Goal: Information Seeking & Learning: Learn about a topic

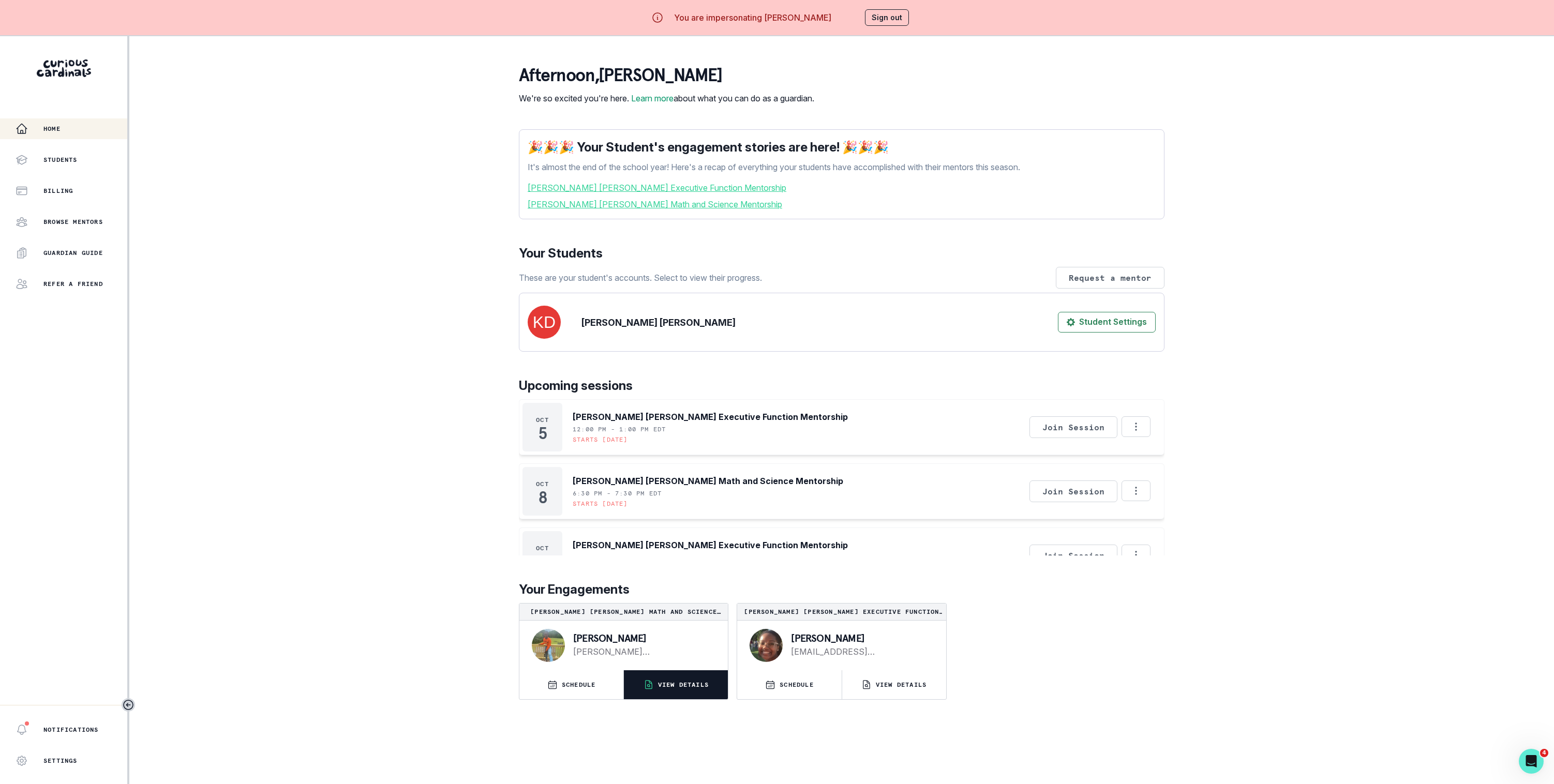
click at [671, 692] on button "VIEW DETAILS" at bounding box center [676, 684] width 104 height 29
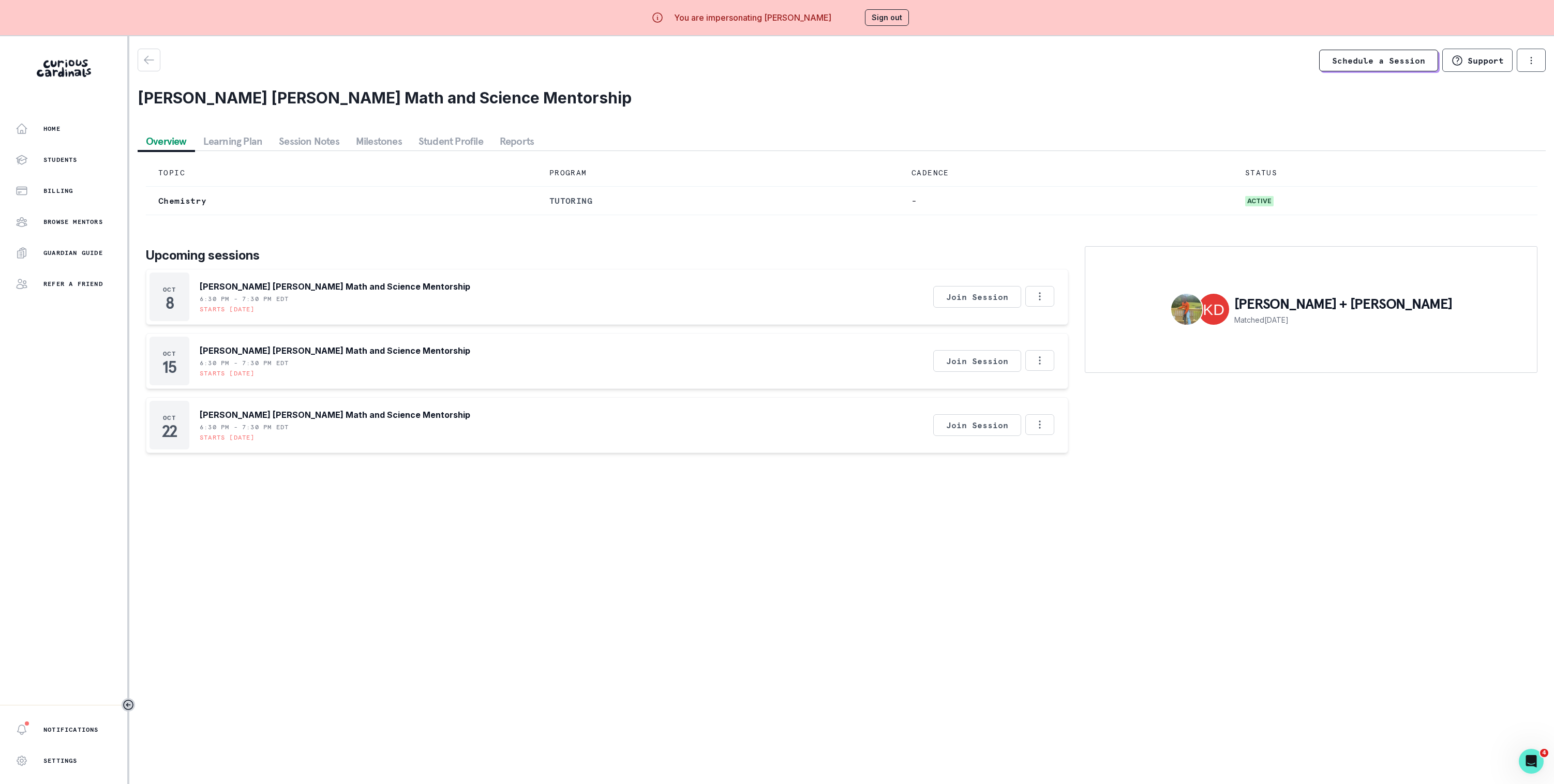
click at [443, 148] on button "Student Profile" at bounding box center [451, 141] width 81 height 19
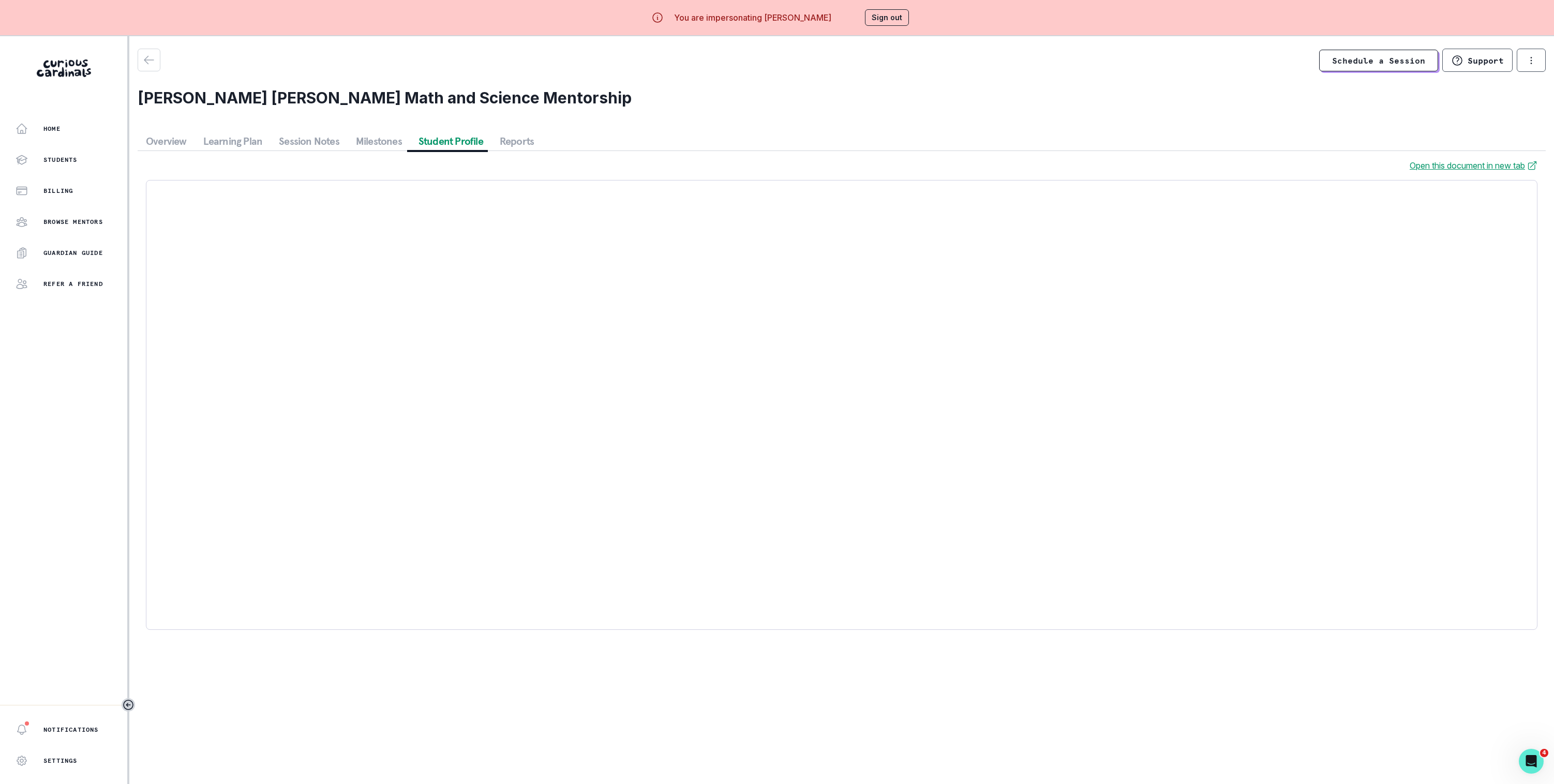
click at [309, 144] on button "Session Notes" at bounding box center [309, 141] width 77 height 19
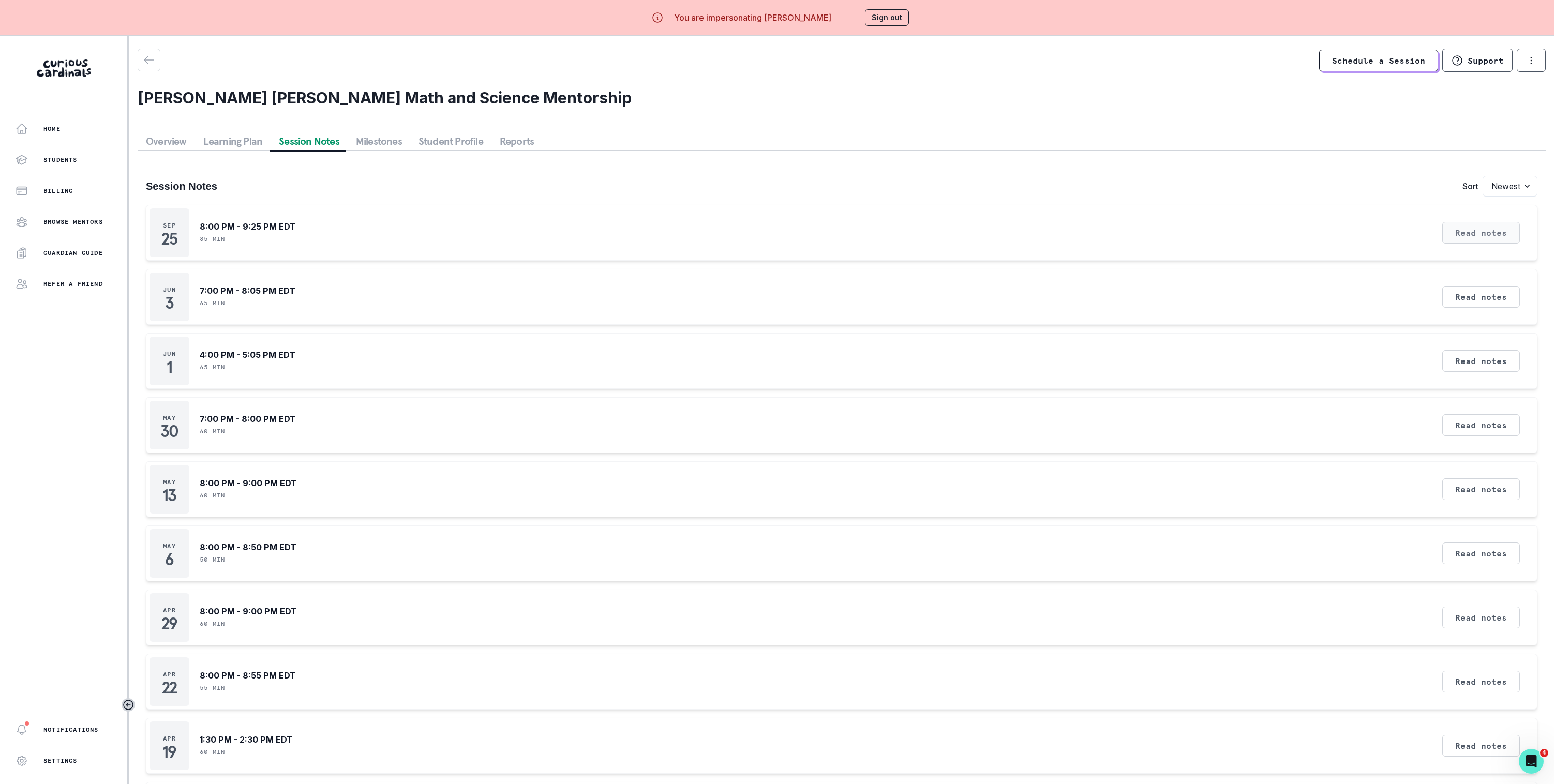
click at [1471, 233] on button "Read notes" at bounding box center [1481, 233] width 78 height 22
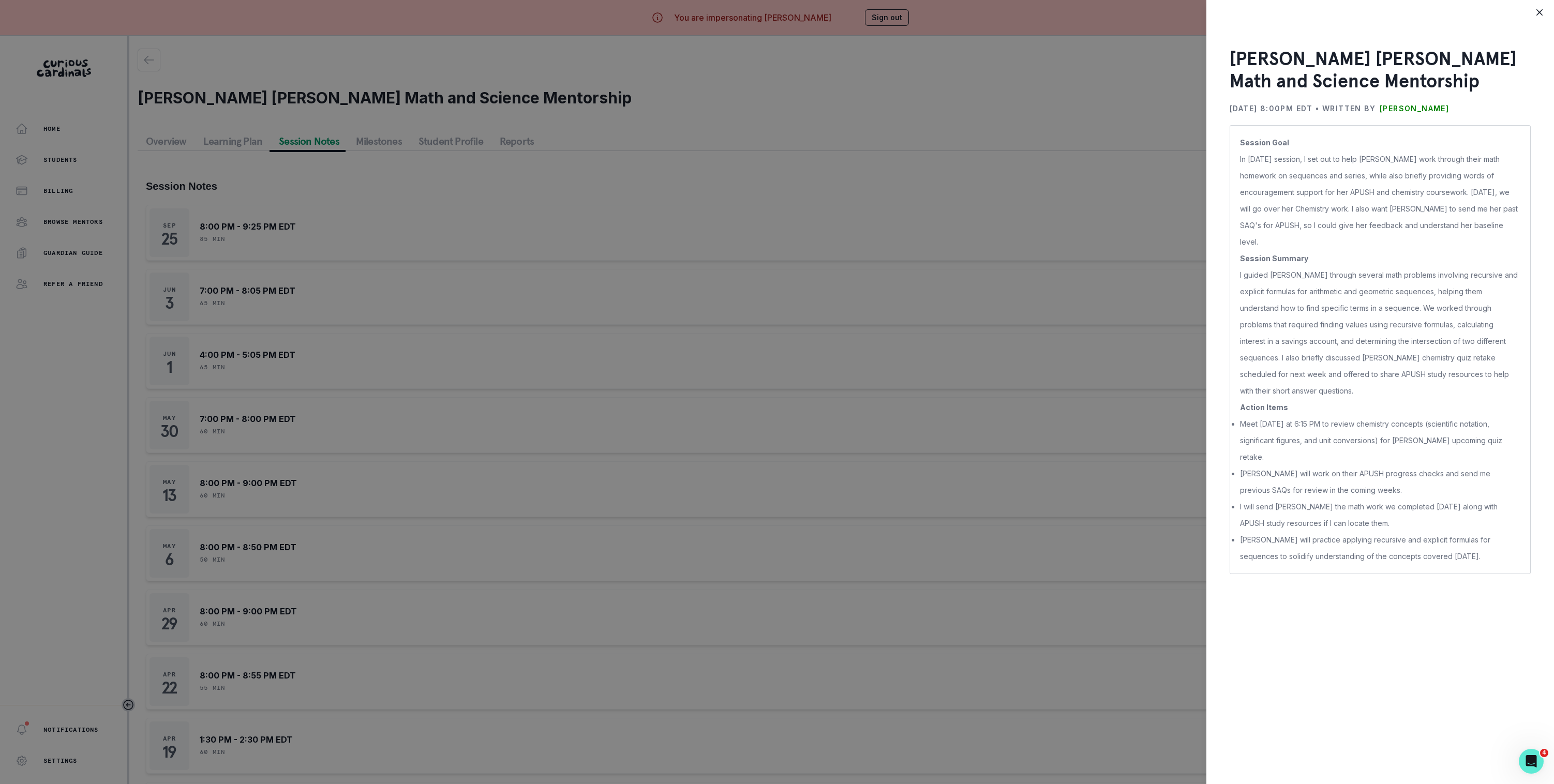
click at [1023, 262] on div "[PERSON_NAME] [PERSON_NAME] Math and Science Mentorship [DATE] 8:00PM EDT • Wri…" at bounding box center [777, 392] width 1554 height 784
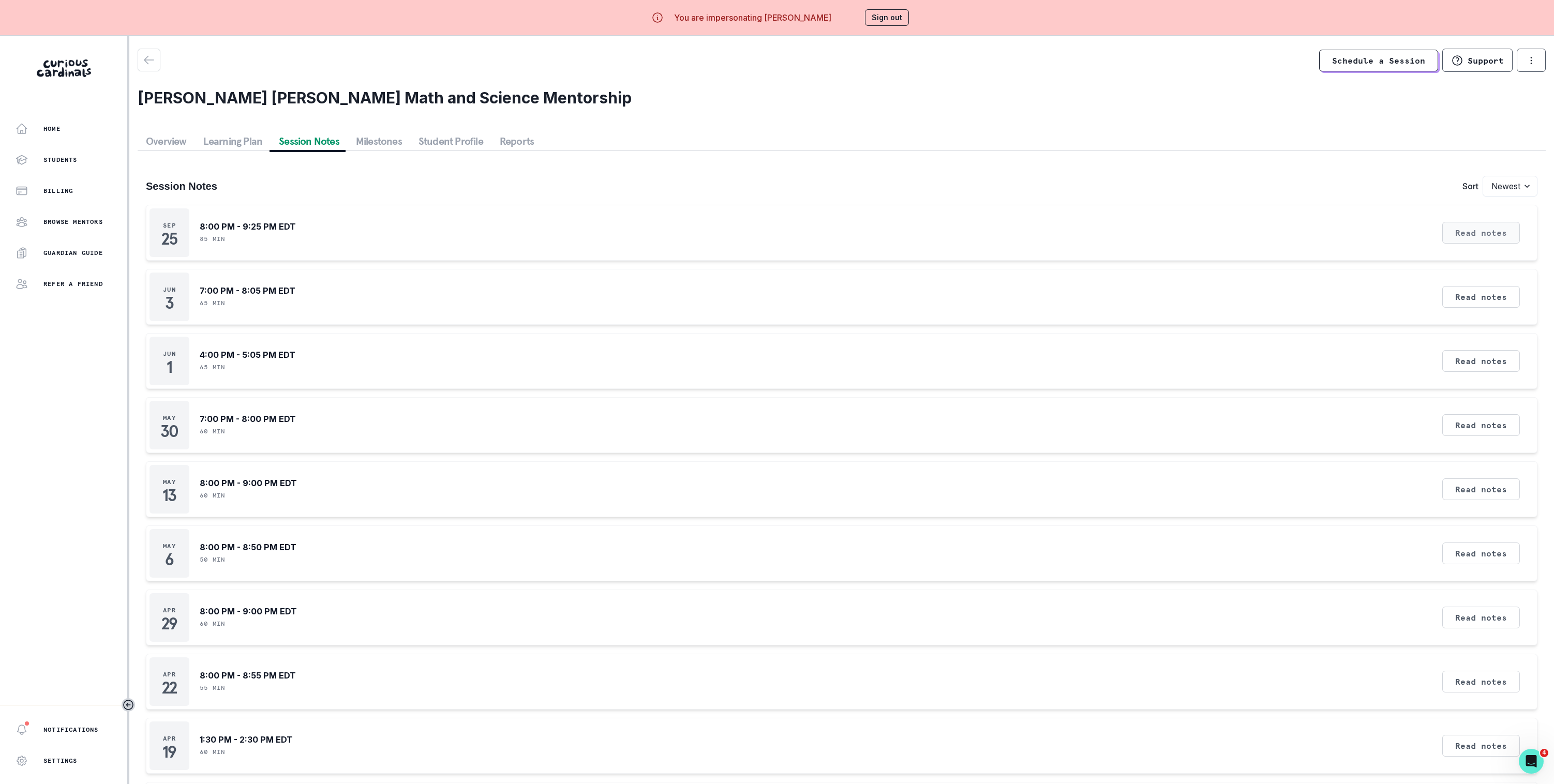
click at [1457, 233] on button "Read notes" at bounding box center [1481, 233] width 78 height 22
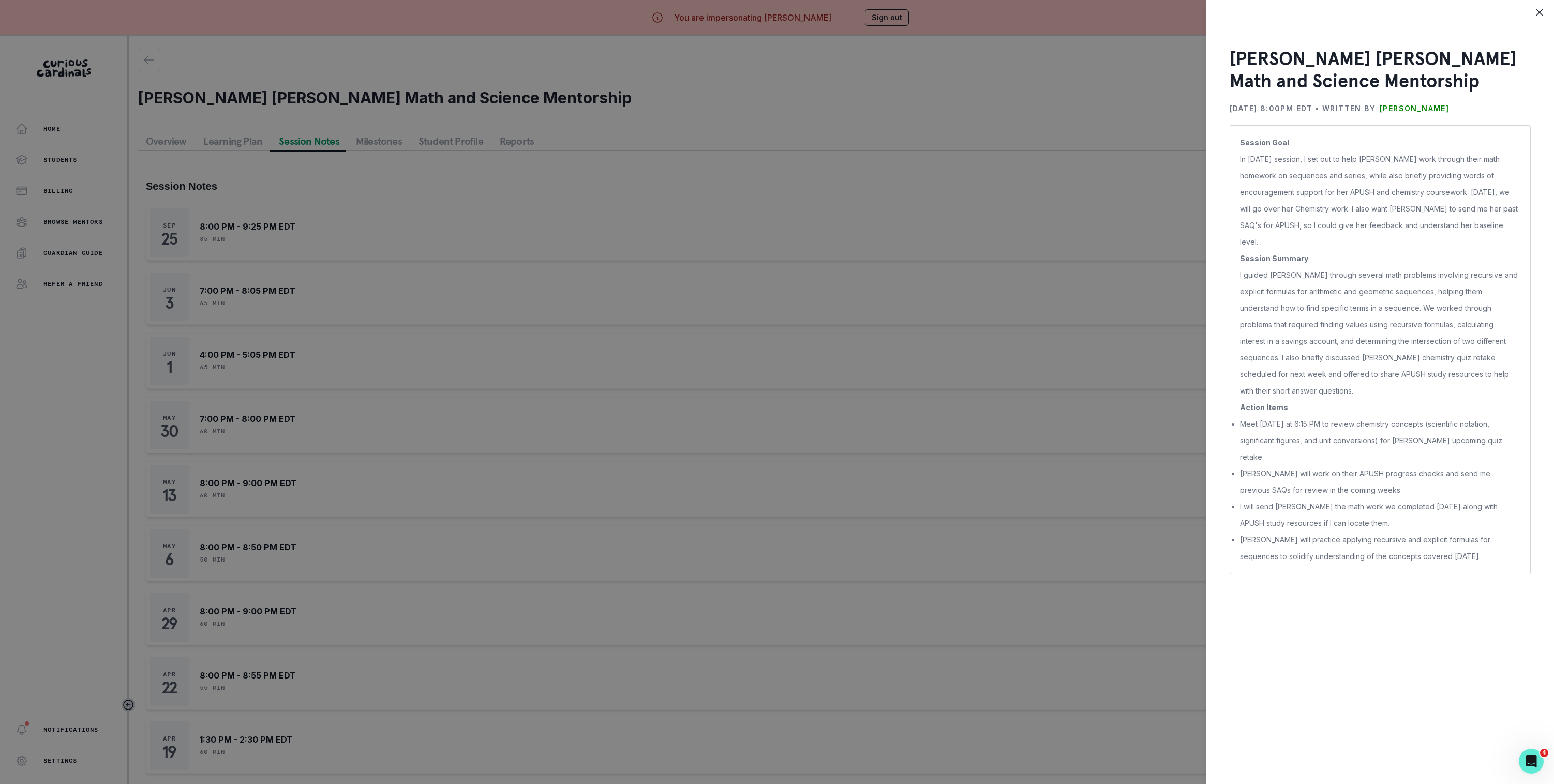
click at [1058, 350] on div "[PERSON_NAME] [PERSON_NAME] Math and Science Mentorship [DATE] 8:00PM EDT • Wri…" at bounding box center [777, 392] width 1554 height 784
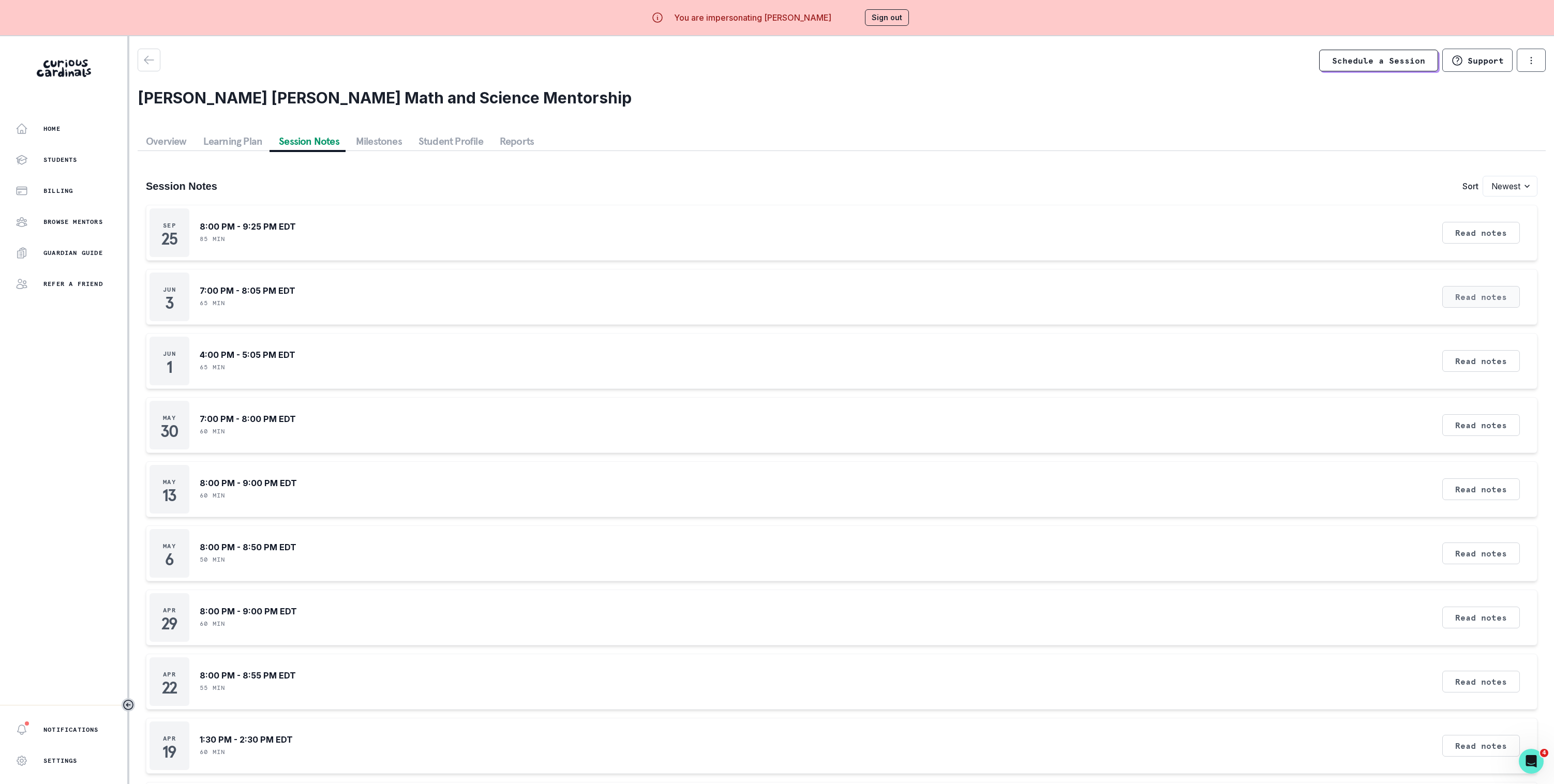
click at [1474, 305] on button "Read notes" at bounding box center [1481, 297] width 78 height 22
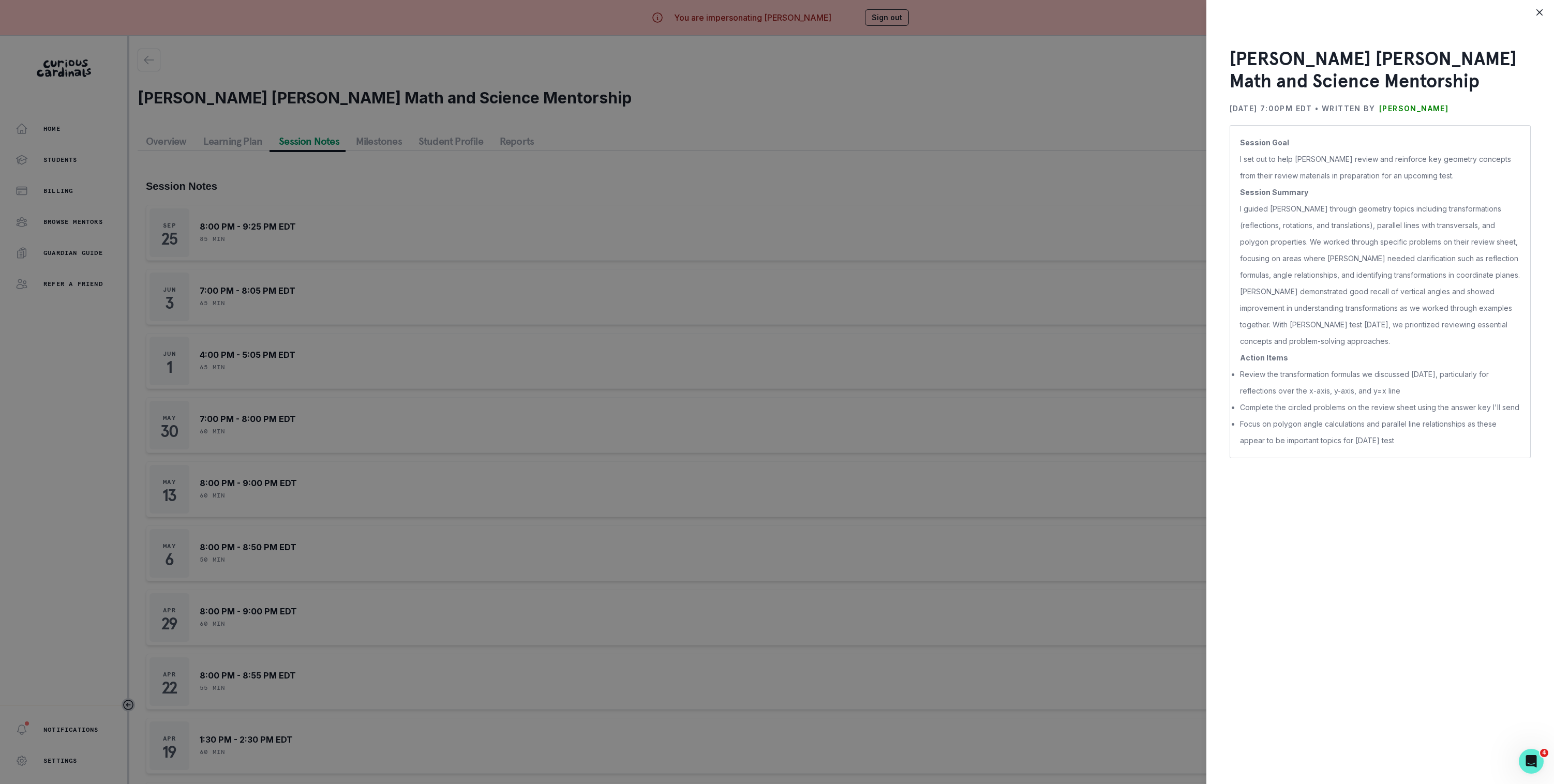
click at [763, 597] on div "[PERSON_NAME] [PERSON_NAME] Math and Science Mentorship [DATE] 7:00PM EDT • Wri…" at bounding box center [777, 392] width 1554 height 784
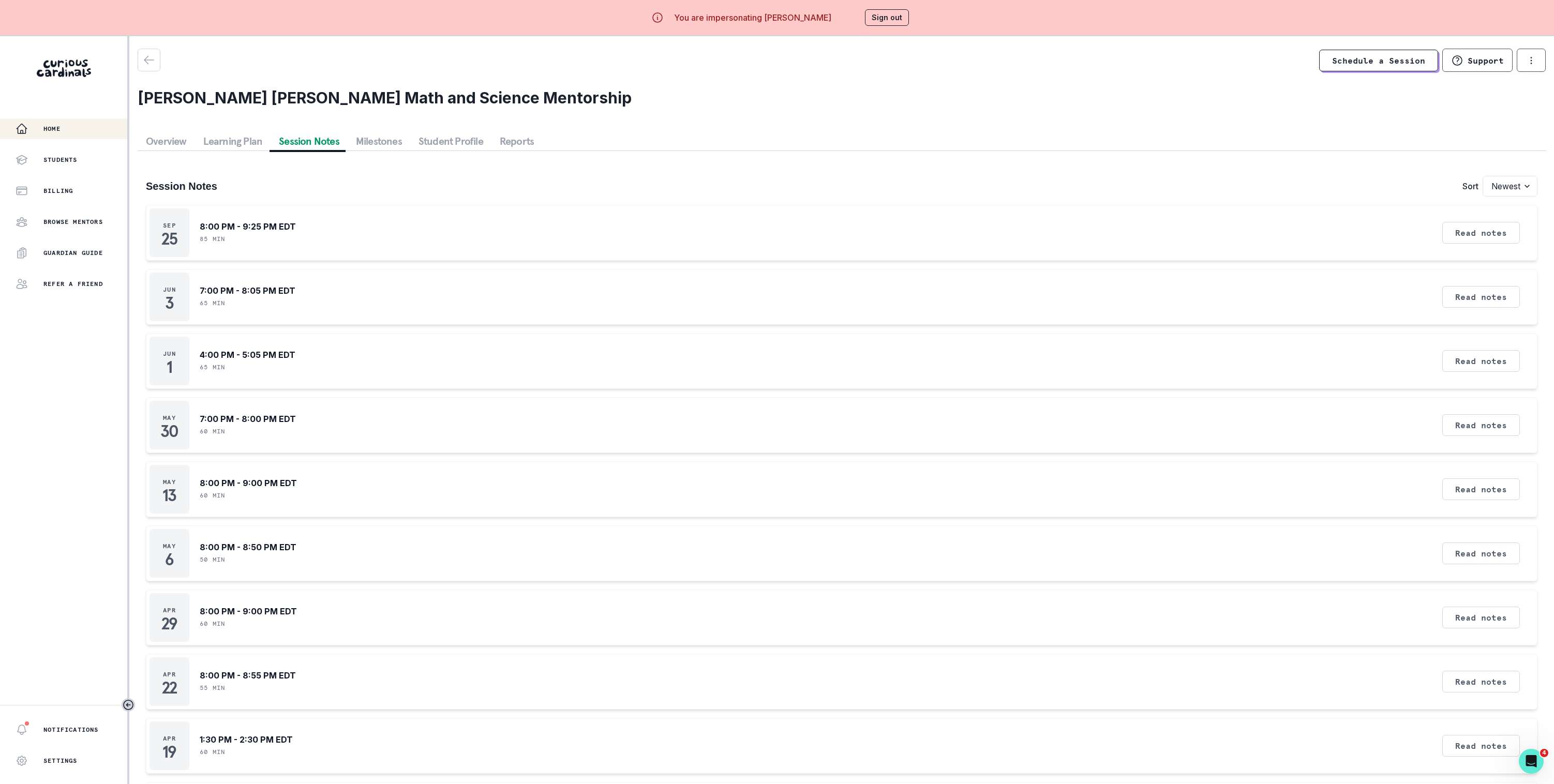
click at [69, 124] on div "Home" at bounding box center [71, 128] width 112 height 13
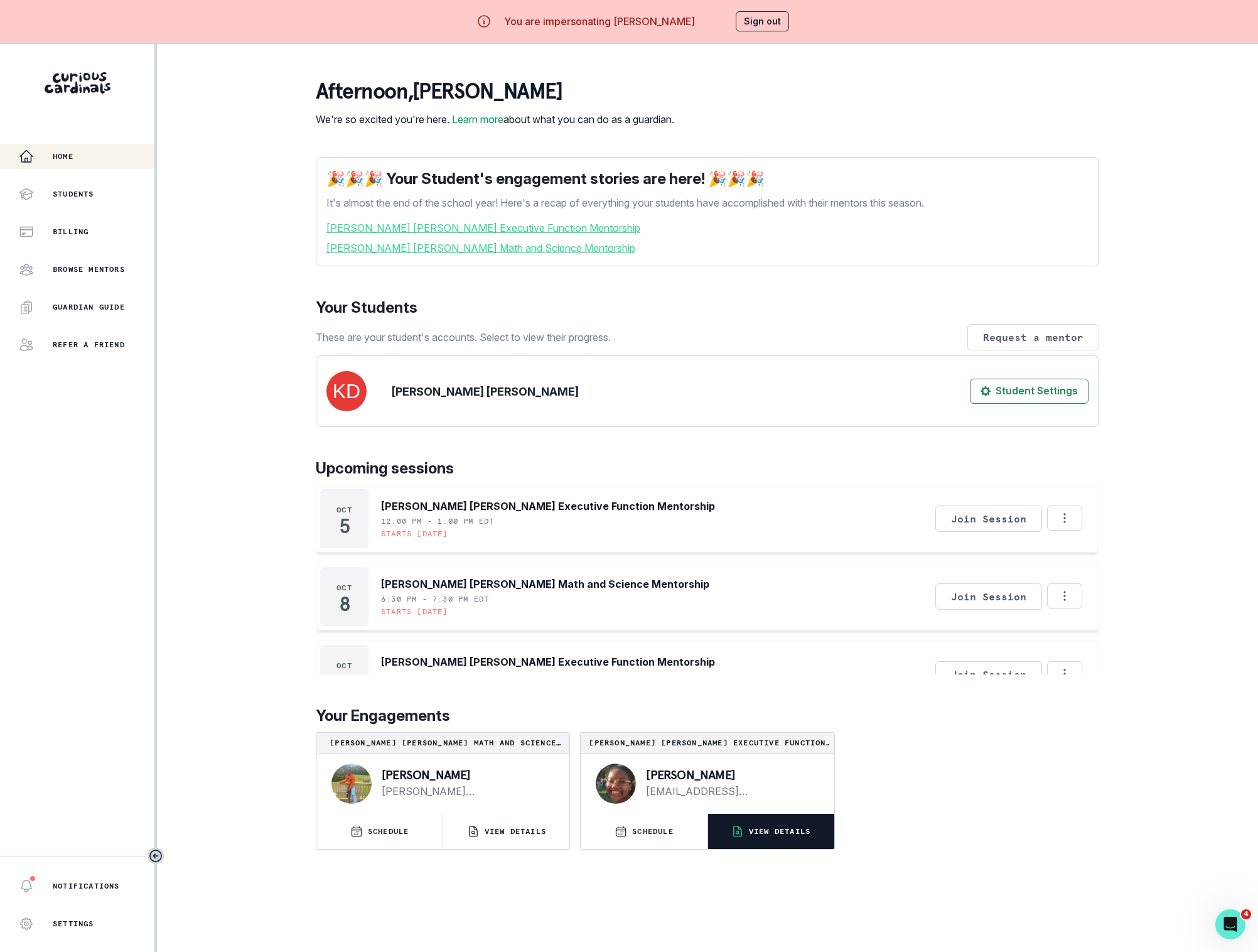
click at [777, 836] on p "VIEW DETAILS" at bounding box center [780, 832] width 62 height 10
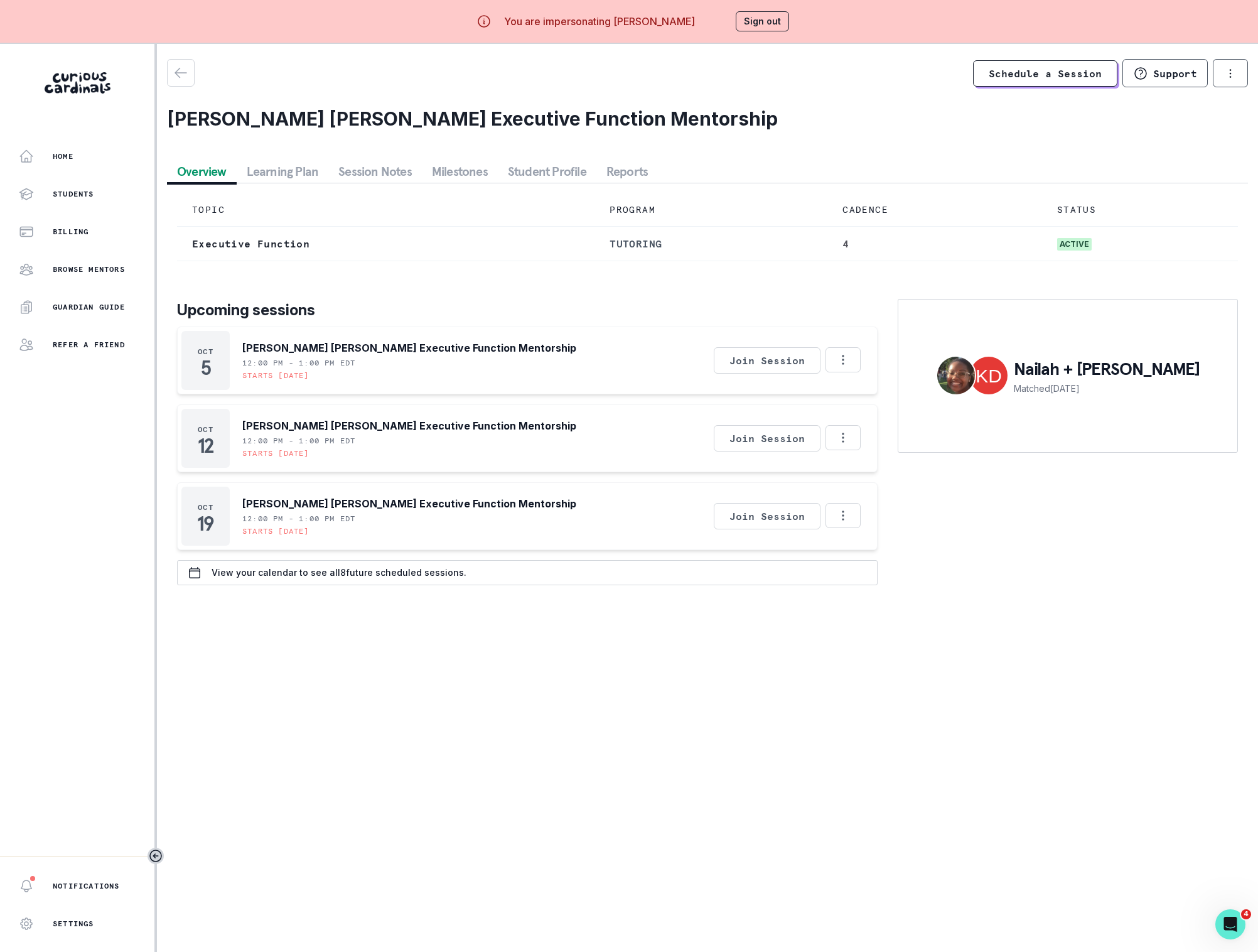
click at [535, 171] on button "Student Profile" at bounding box center [547, 171] width 99 height 23
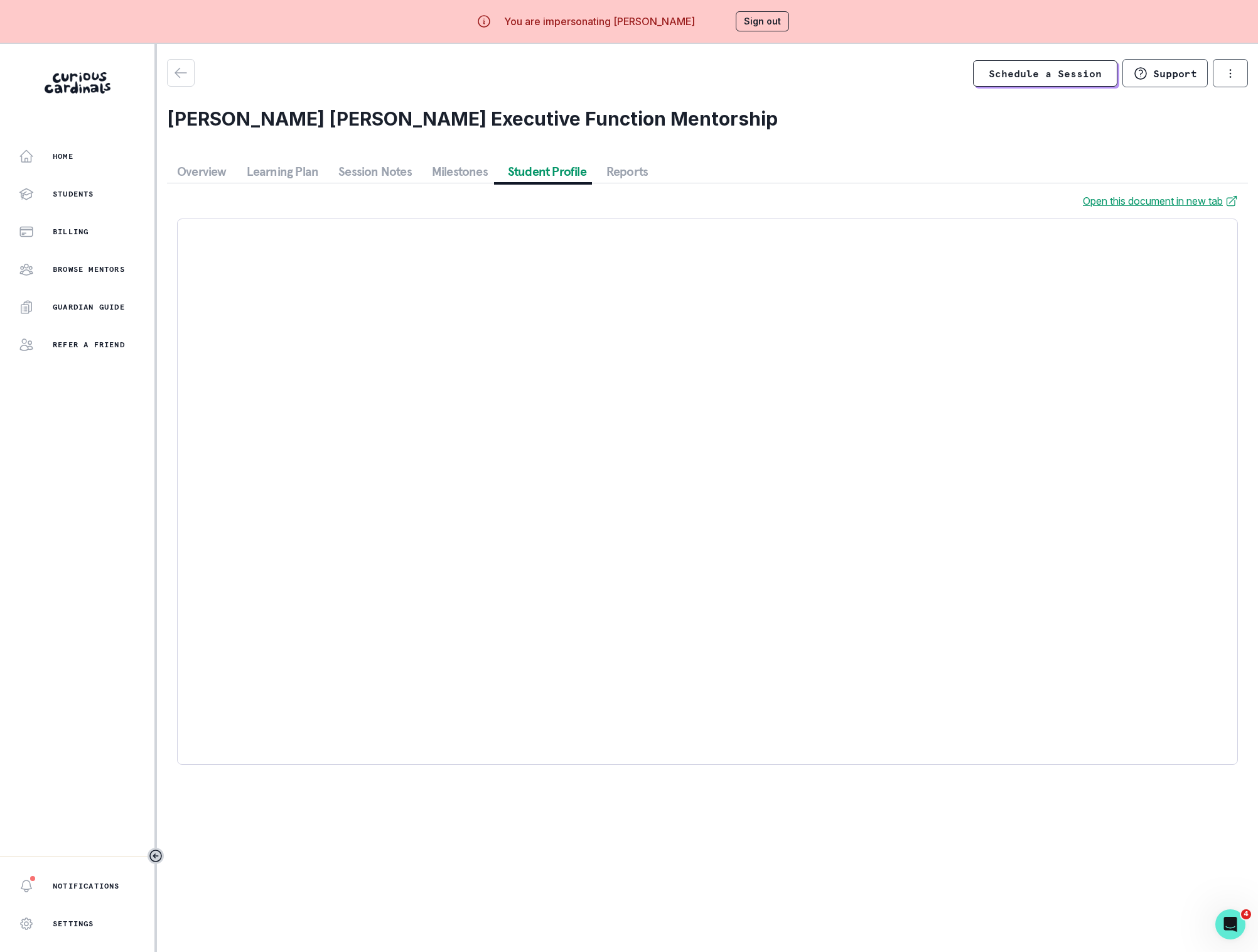
click at [439, 164] on button "Milestones" at bounding box center [460, 171] width 76 height 23
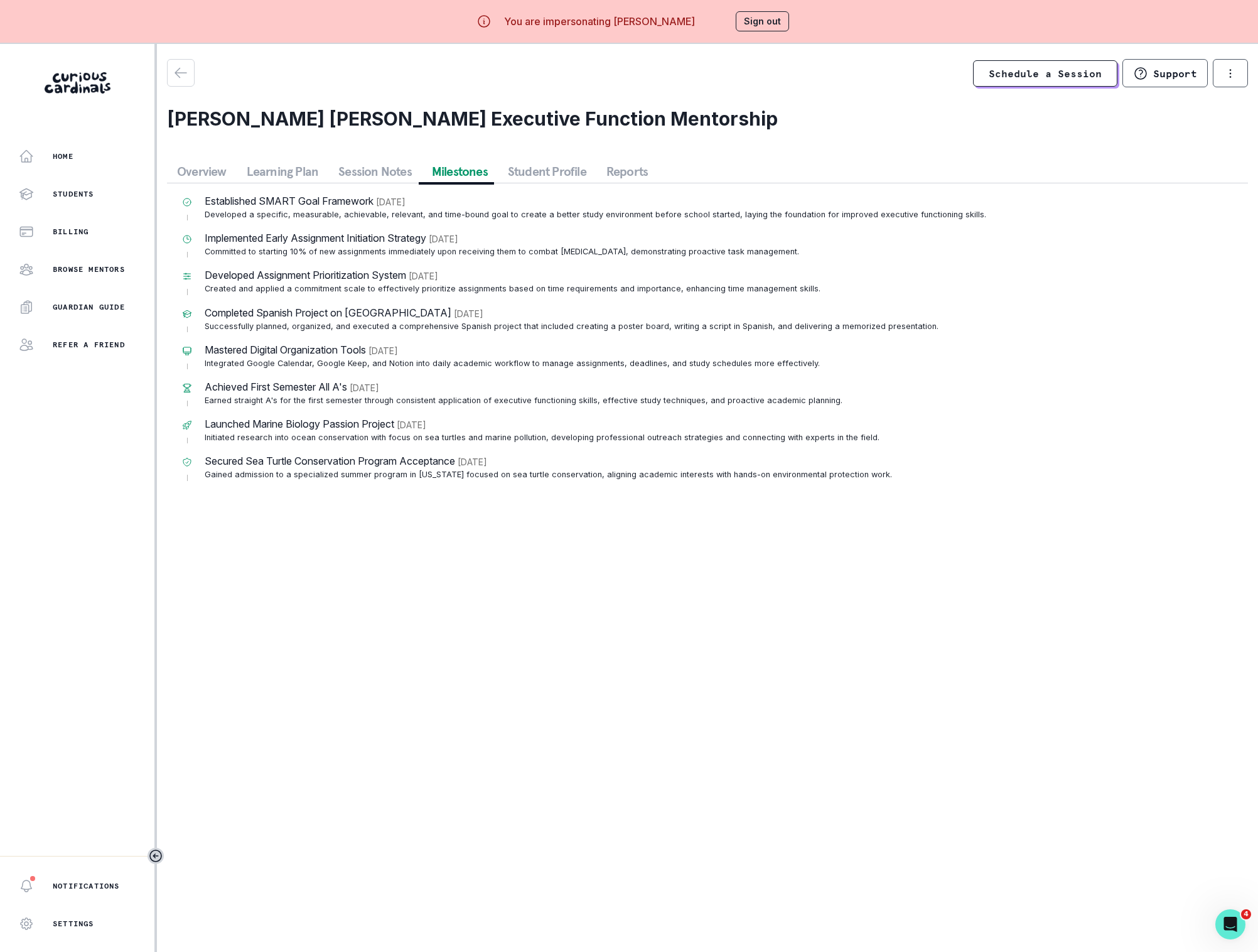
click at [343, 174] on button "Session Notes" at bounding box center [375, 171] width 94 height 23
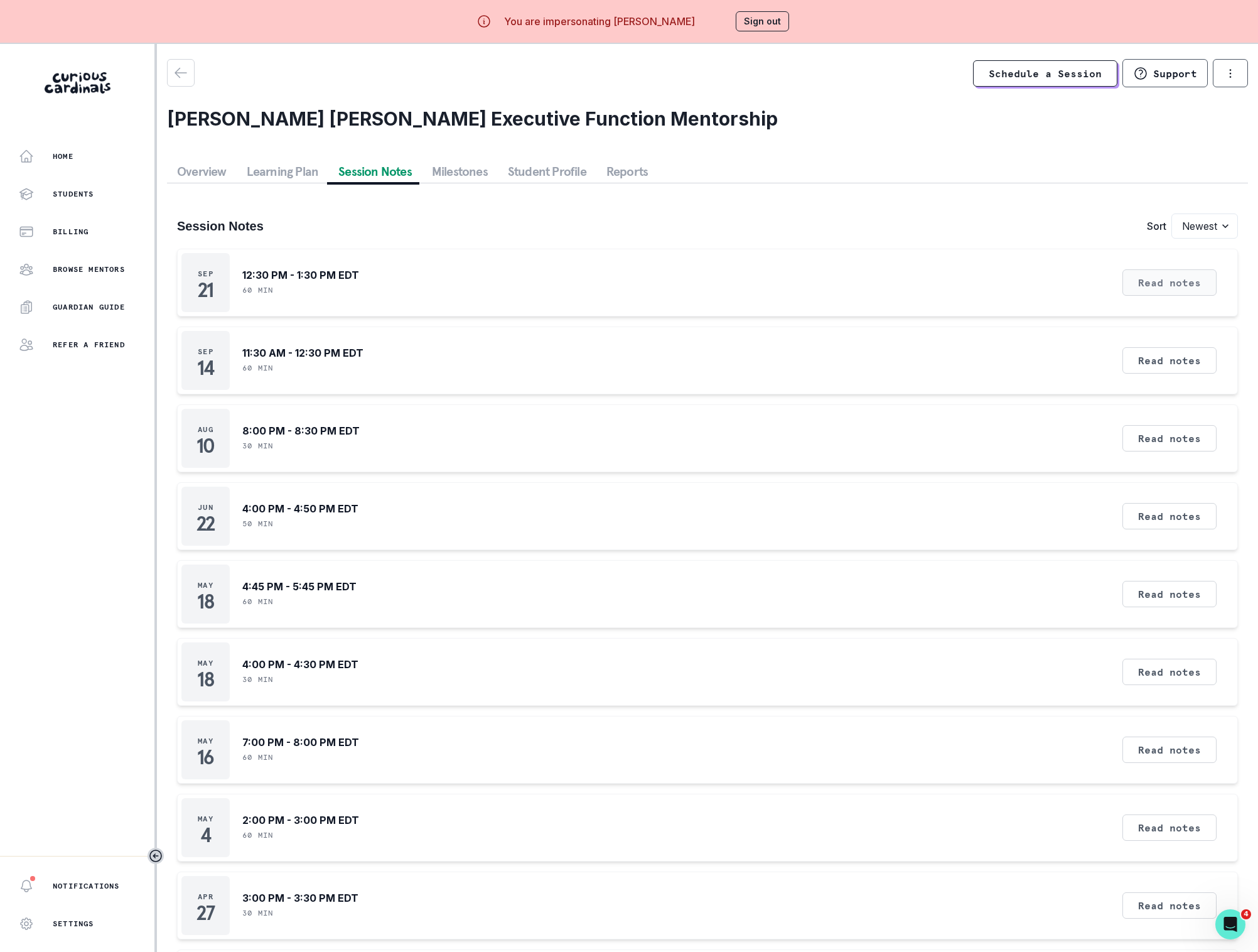
click at [1142, 292] on button "Read notes" at bounding box center [1169, 283] width 94 height 26
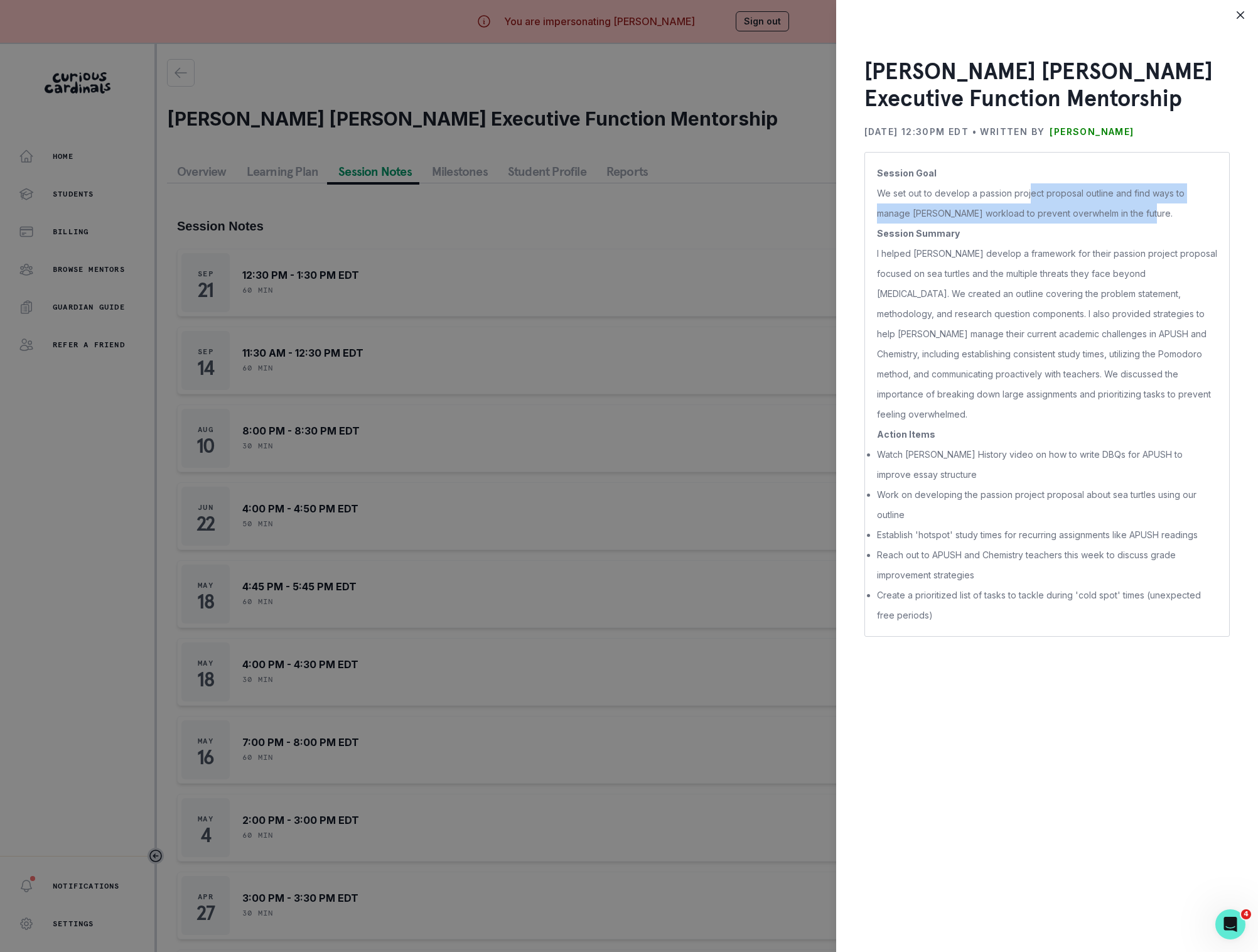
drag, startPoint x: 1028, startPoint y: 196, endPoint x: 1142, endPoint y: 211, distance: 115.0
click at [1143, 211] on p "We set out to develop a passion project proposal outline and find ways to manag…" at bounding box center [1047, 203] width 340 height 40
click at [1143, 215] on p "We set out to develop a passion project proposal outline and find ways to manag…" at bounding box center [1047, 203] width 340 height 40
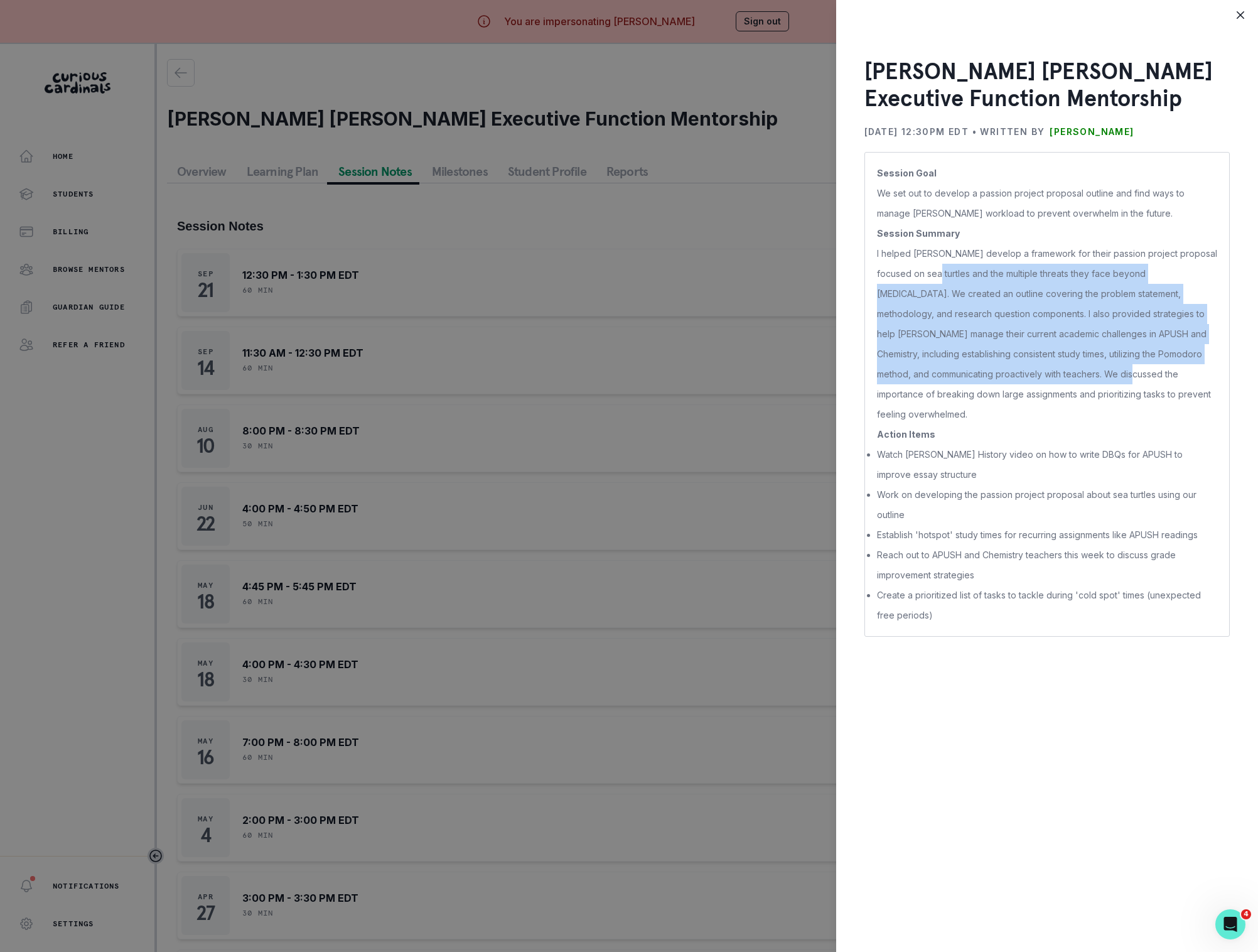
drag, startPoint x: 923, startPoint y: 279, endPoint x: 1054, endPoint y: 373, distance: 161.2
click at [1054, 373] on p "I helped [PERSON_NAME] develop a framework for their passion project proposal f…" at bounding box center [1047, 334] width 340 height 181
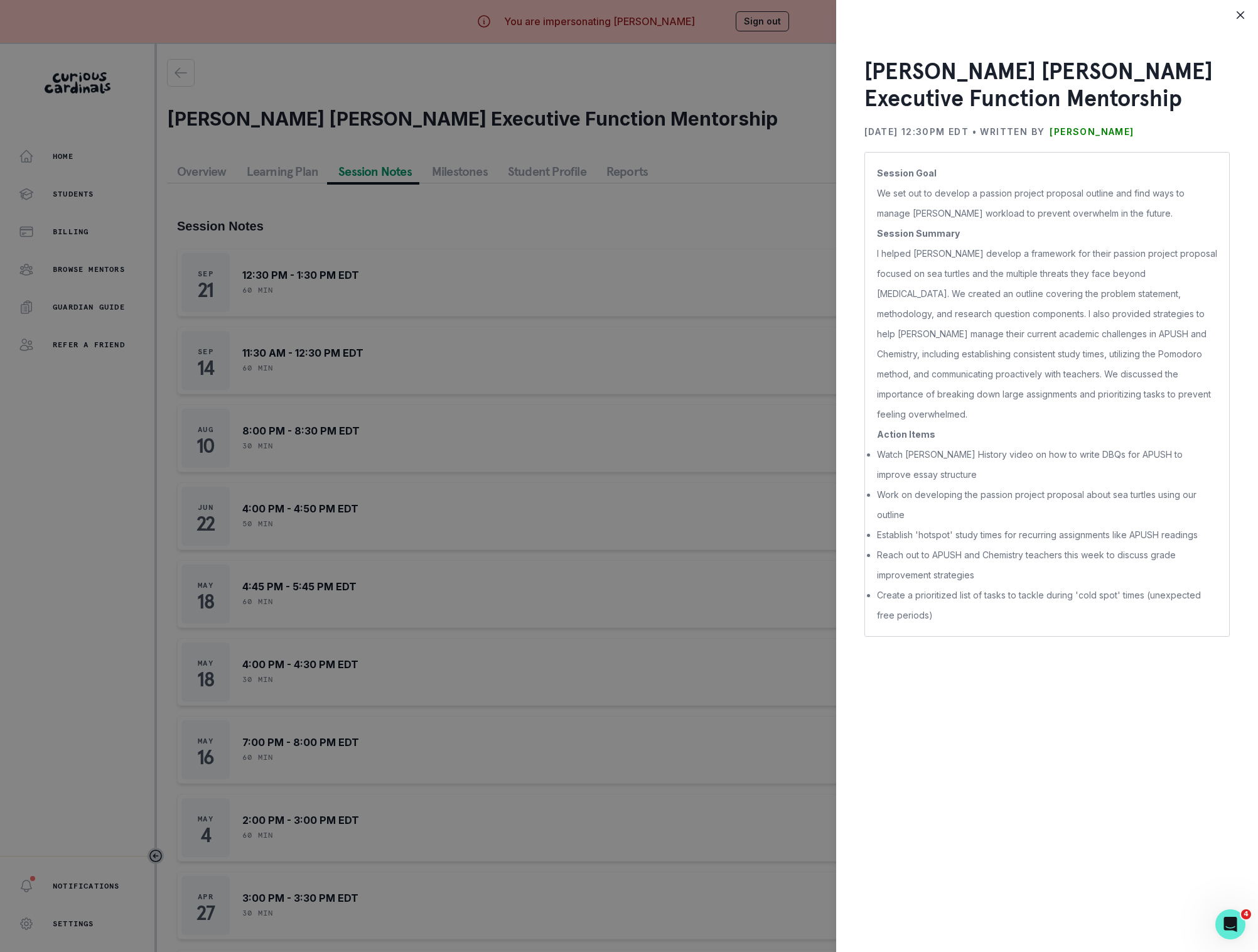
click at [1060, 445] on li "Watch [PERSON_NAME] History video on how to write DBQs for APUSH to improve ess…" at bounding box center [1047, 464] width 340 height 40
click at [1063, 445] on li "Watch [PERSON_NAME] History video on how to write DBQs for APUSH to improve ess…" at bounding box center [1047, 464] width 340 height 40
click at [449, 368] on div "[PERSON_NAME] [PERSON_NAME] Executive Function Mentorship [DATE] 12:30PM EDT • …" at bounding box center [629, 476] width 1258 height 952
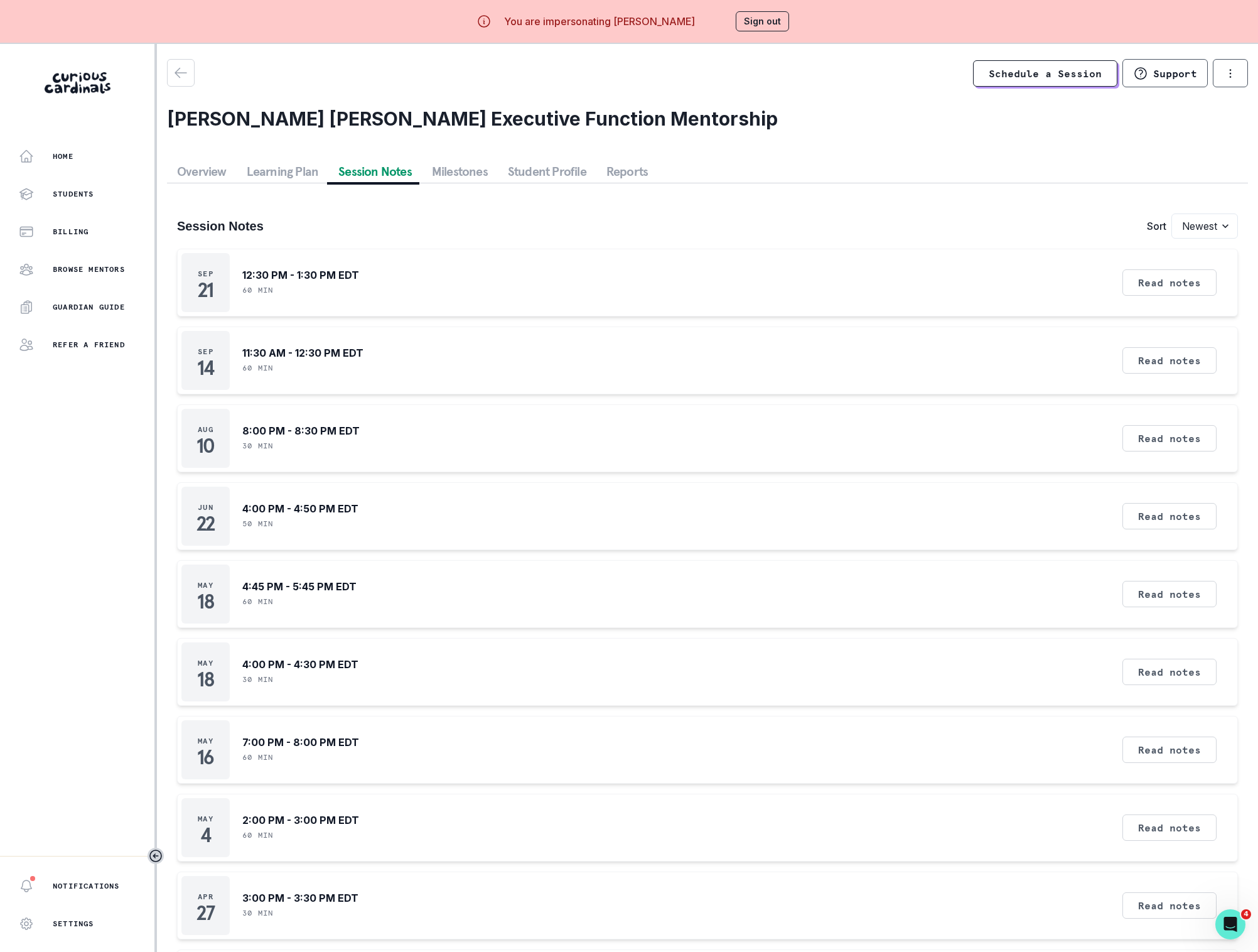
click at [215, 170] on button "Overview" at bounding box center [201, 171] width 70 height 23
